Goal: Check status: Check status

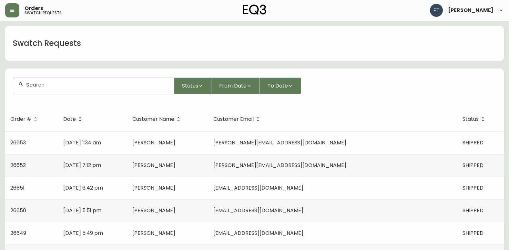
click at [98, 80] on div at bounding box center [93, 85] width 161 height 14
click at [100, 85] on input "text" at bounding box center [97, 85] width 143 height 6
type input "26422"
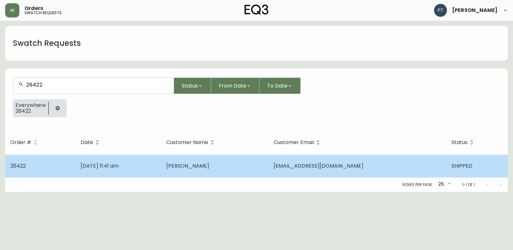
click at [161, 163] on td "[DATE] 11:41 am" at bounding box center [118, 165] width 86 height 23
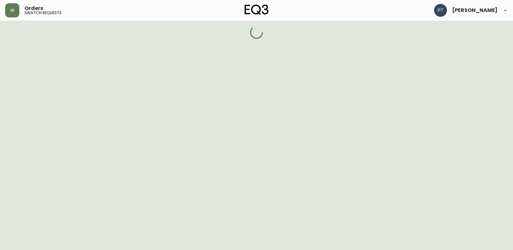
select select "SHIPPED"
